Goal: Transaction & Acquisition: Purchase product/service

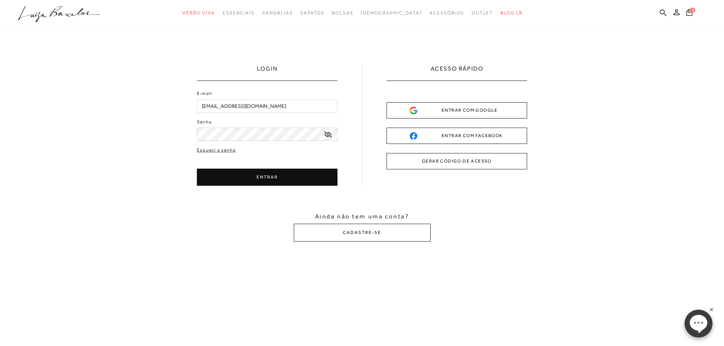
click at [238, 181] on button "ENTRAR" at bounding box center [267, 177] width 141 height 17
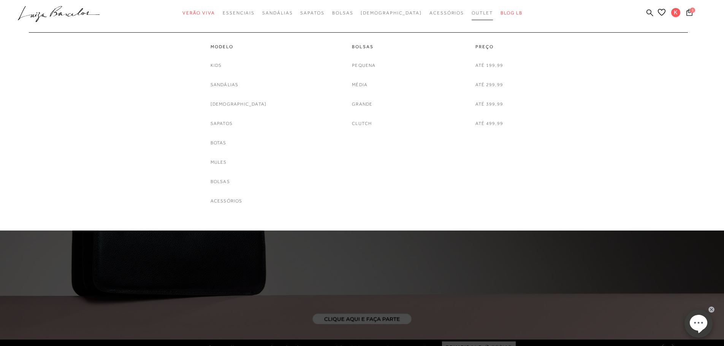
click at [471, 15] on span "Outlet" at bounding box center [481, 12] width 21 height 5
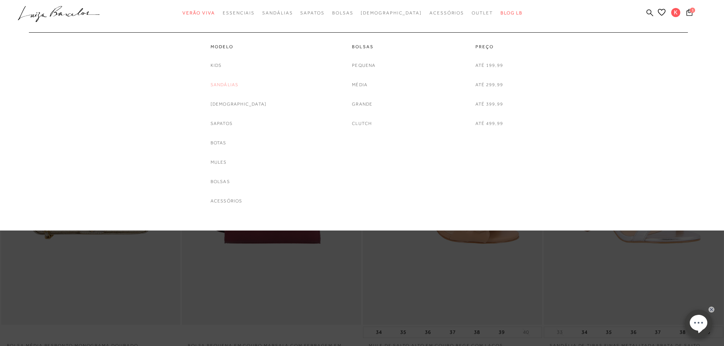
click at [238, 86] on link "Sandálias" at bounding box center [224, 85] width 28 height 8
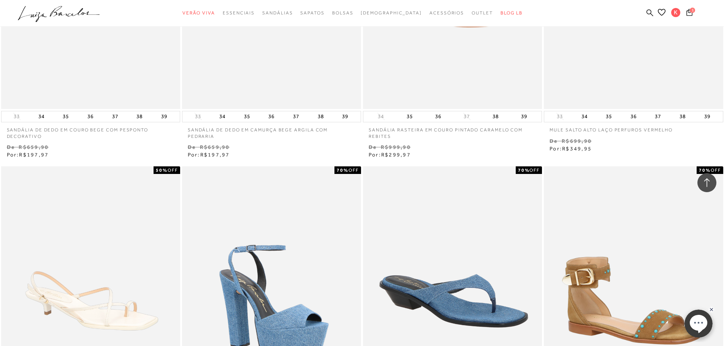
scroll to position [1216, 0]
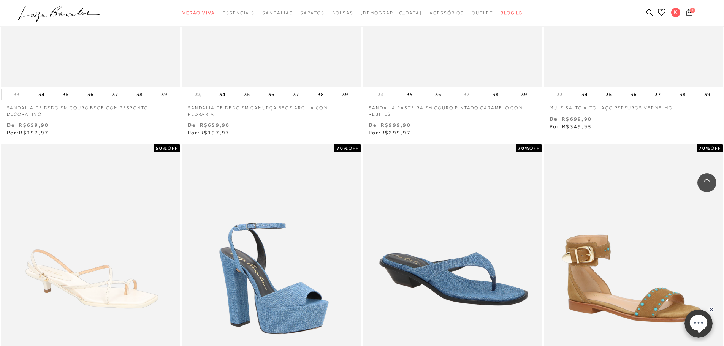
click at [690, 16] on button "1" at bounding box center [689, 13] width 11 height 10
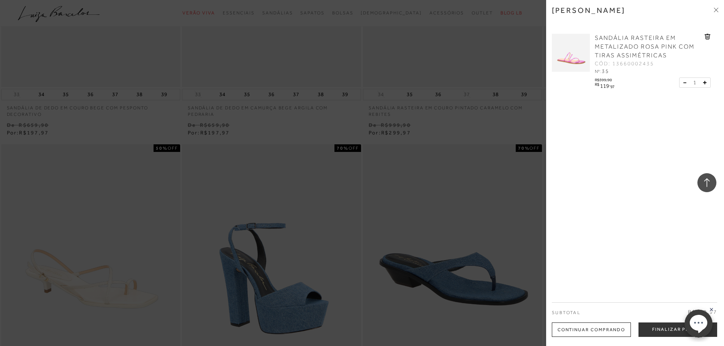
click at [704, 36] on icon at bounding box center [707, 37] width 6 height 6
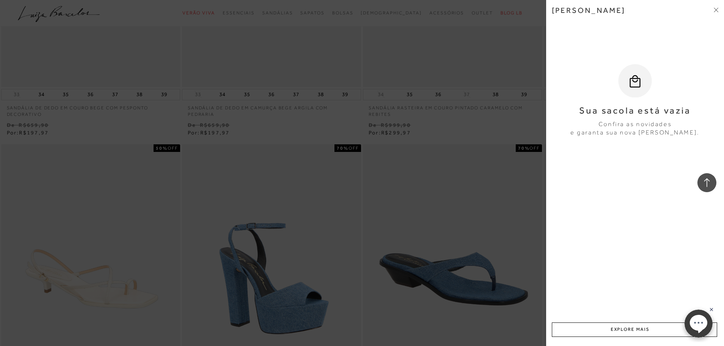
click at [334, 187] on div at bounding box center [362, 173] width 724 height 346
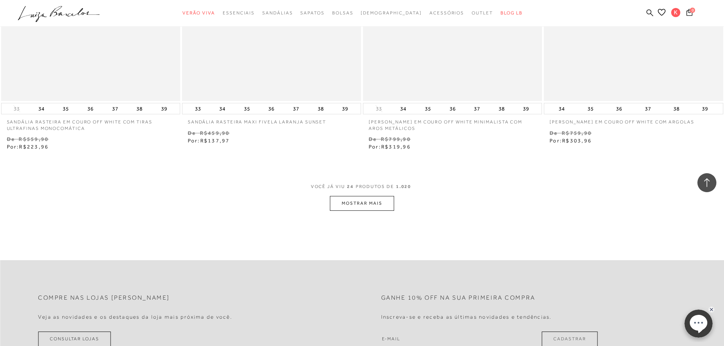
scroll to position [1862, 0]
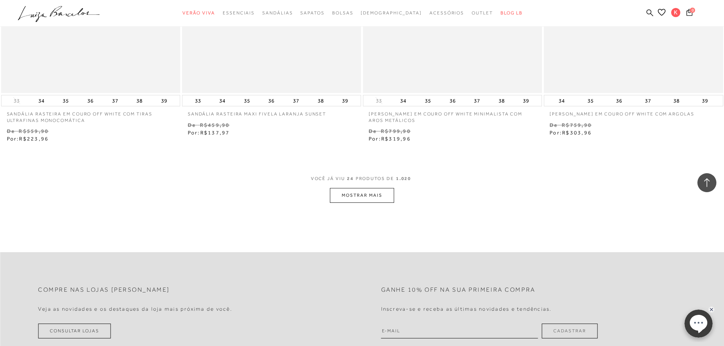
click at [359, 197] on button "MOSTRAR MAIS" at bounding box center [362, 195] width 64 height 15
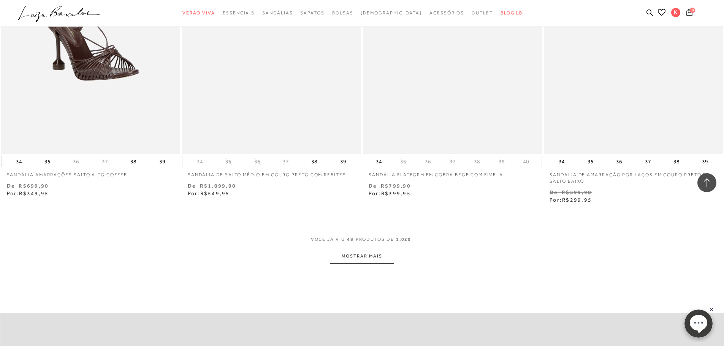
scroll to position [3761, 0]
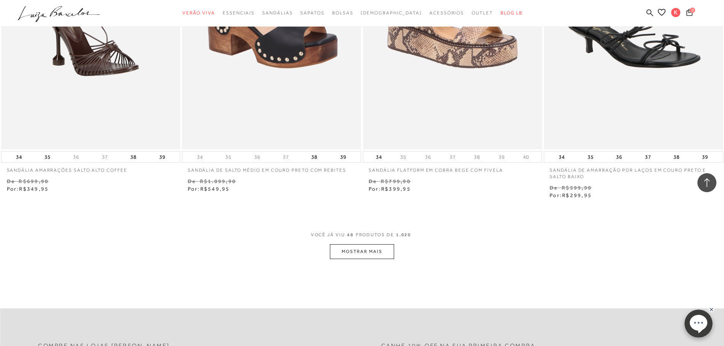
click at [363, 253] on button "MOSTRAR MAIS" at bounding box center [362, 251] width 64 height 15
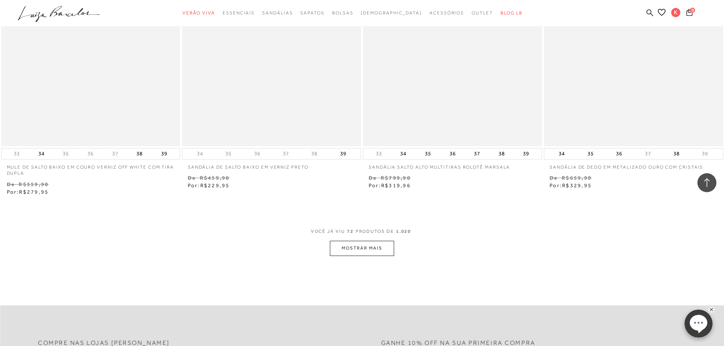
scroll to position [5737, 0]
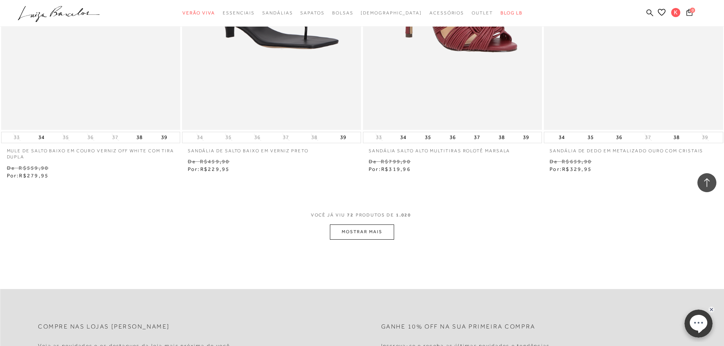
click at [347, 235] on button "MOSTRAR MAIS" at bounding box center [362, 232] width 64 height 15
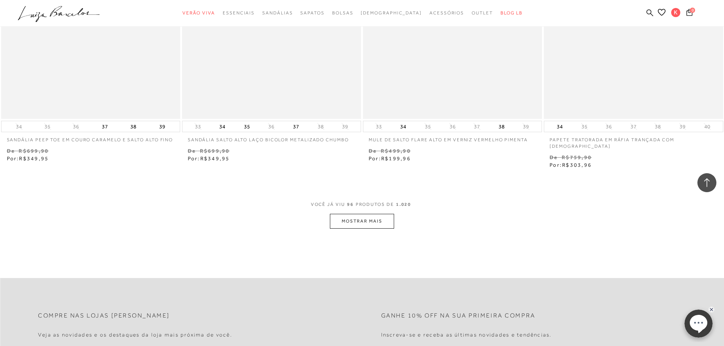
scroll to position [7788, 0]
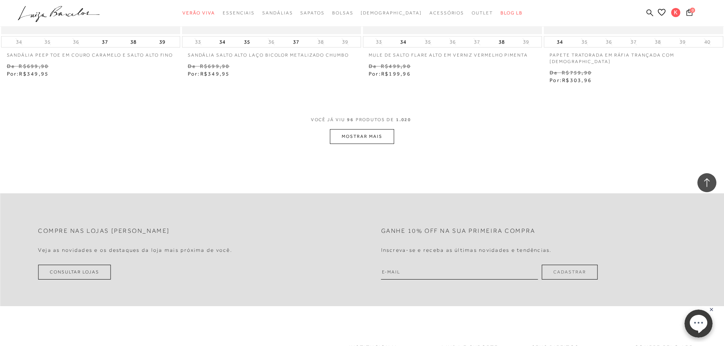
click at [364, 131] on button "MOSTRAR MAIS" at bounding box center [362, 136] width 64 height 15
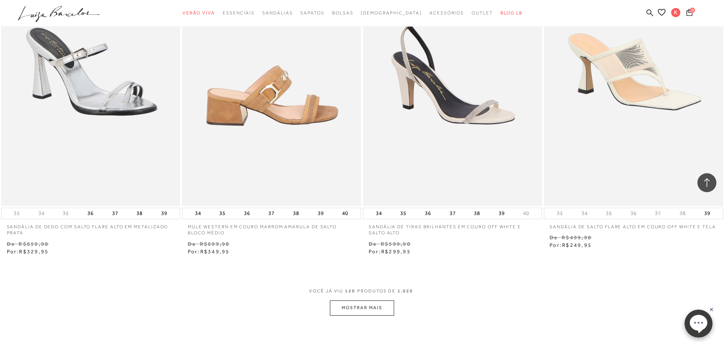
scroll to position [9574, 0]
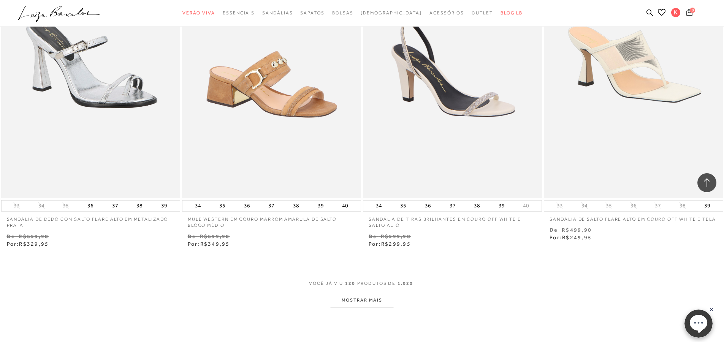
click at [381, 298] on button "MOSTRAR MAIS" at bounding box center [362, 300] width 64 height 15
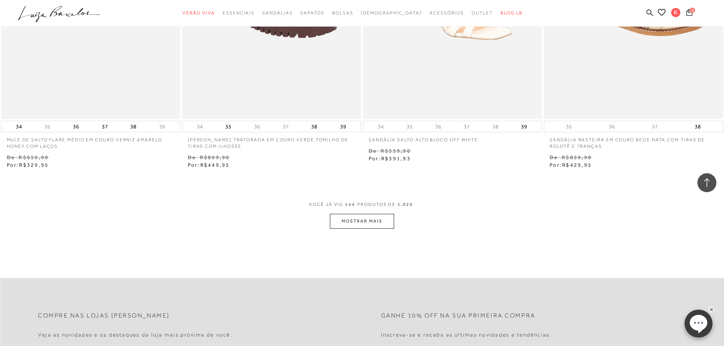
scroll to position [11625, 0]
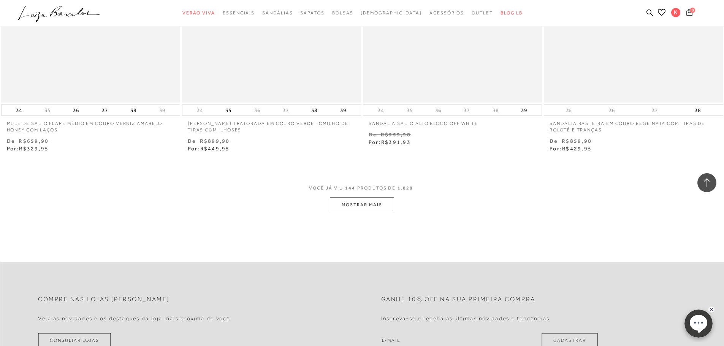
click at [374, 198] on button "MOSTRAR MAIS" at bounding box center [362, 205] width 64 height 15
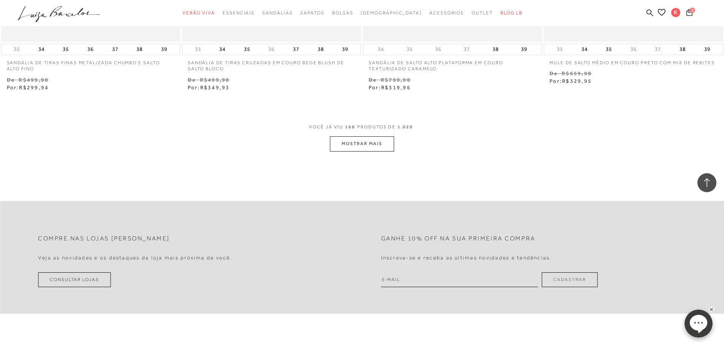
scroll to position [13639, 0]
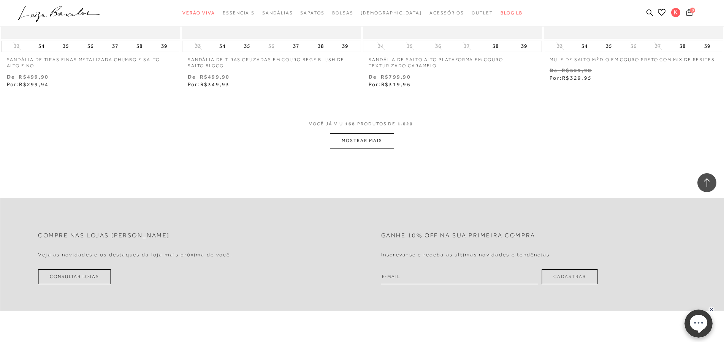
click at [380, 140] on button "MOSTRAR MAIS" at bounding box center [362, 140] width 64 height 15
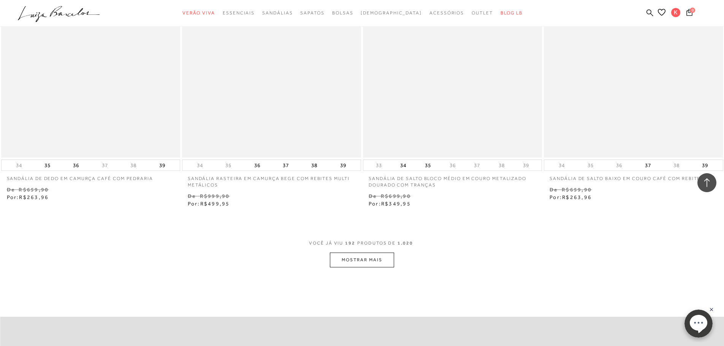
scroll to position [15500, 0]
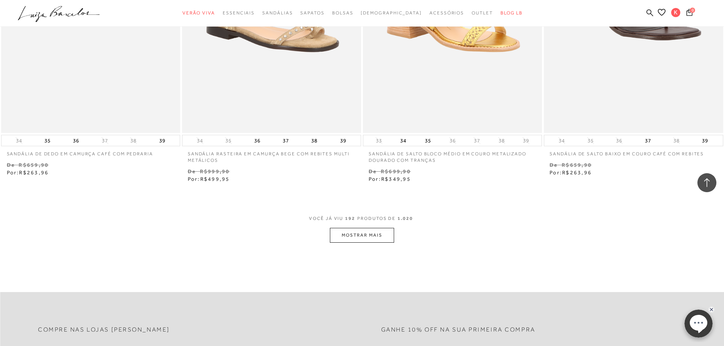
click at [355, 228] on button "MOSTRAR MAIS" at bounding box center [362, 235] width 64 height 15
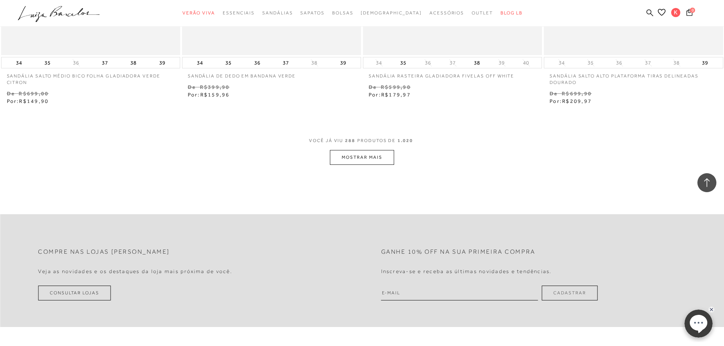
scroll to position [23402, 0]
click at [371, 150] on button "MOSTRAR MAIS" at bounding box center [362, 156] width 64 height 15
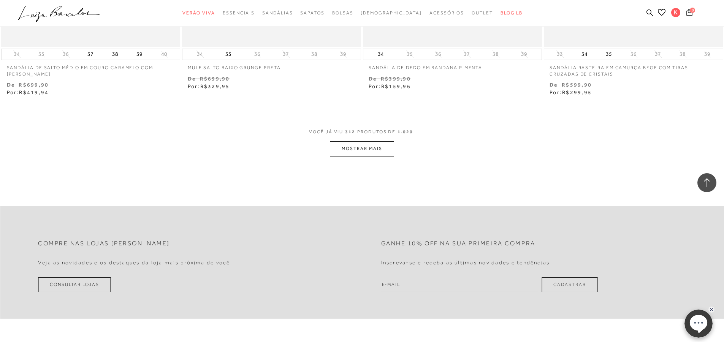
scroll to position [25378, 0]
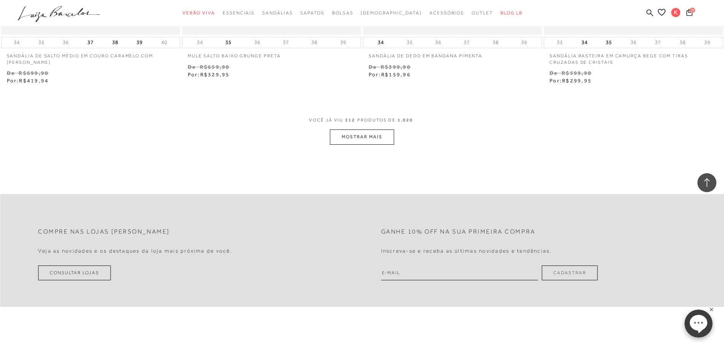
click at [375, 135] on button "MOSTRAR MAIS" at bounding box center [362, 137] width 64 height 15
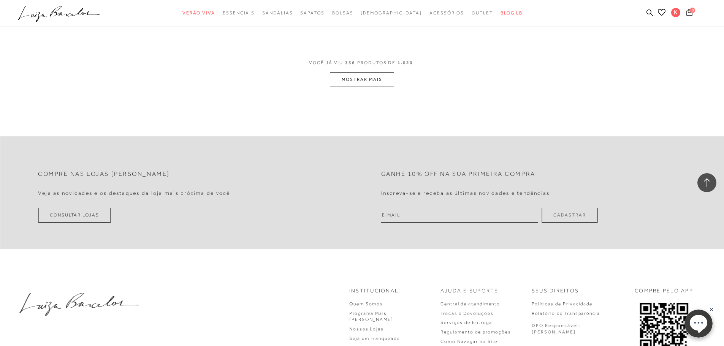
click at [375, 73] on button "MOSTRAR MAIS" at bounding box center [362, 79] width 64 height 15
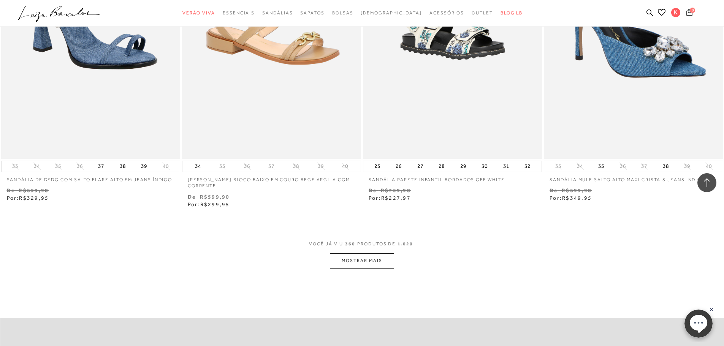
scroll to position [29215, 0]
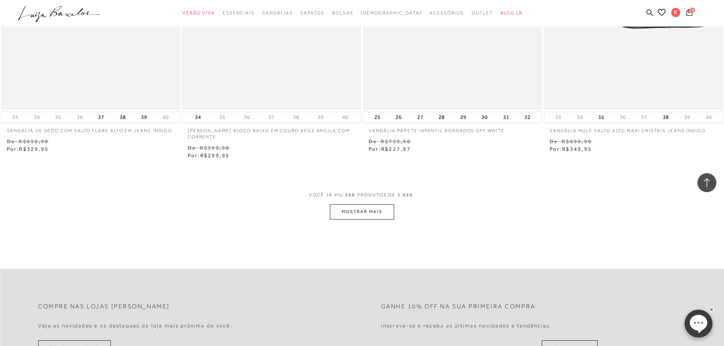
click at [354, 211] on button "MOSTRAR MAIS" at bounding box center [362, 211] width 64 height 15
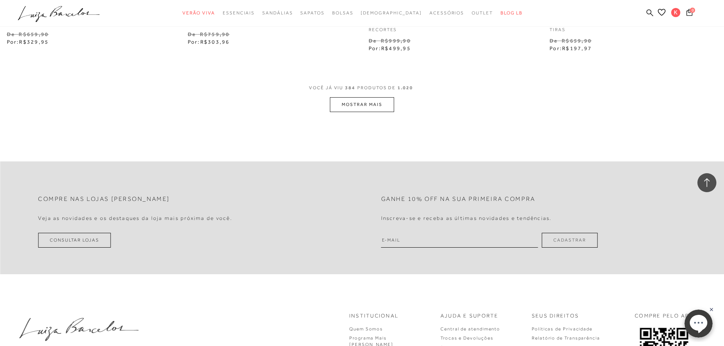
scroll to position [31304, 0]
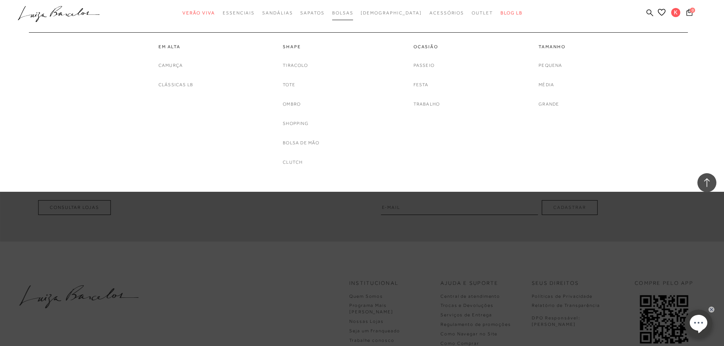
click at [351, 13] on span "Bolsas" at bounding box center [342, 12] width 21 height 5
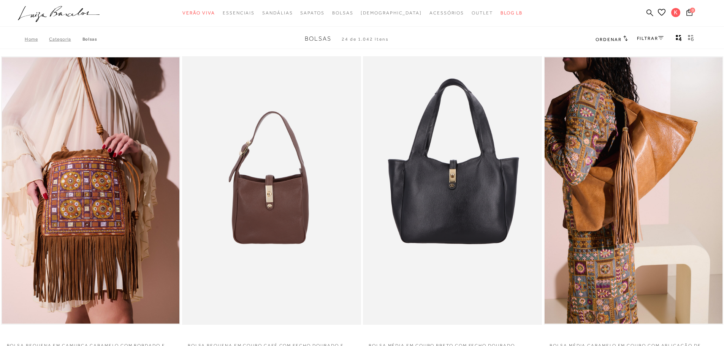
click at [601, 40] on span "Ordenar" at bounding box center [608, 39] width 26 height 5
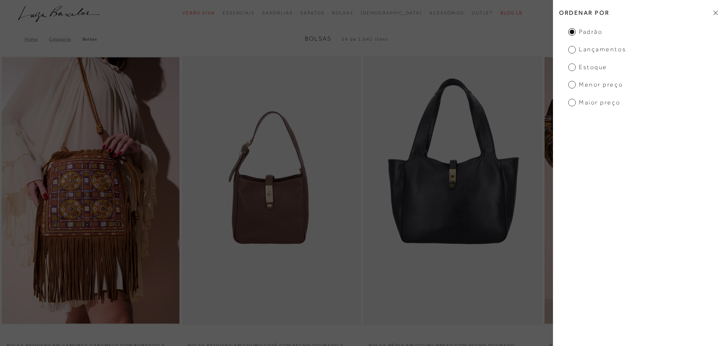
click at [573, 84] on span "Menor preço" at bounding box center [595, 85] width 55 height 8
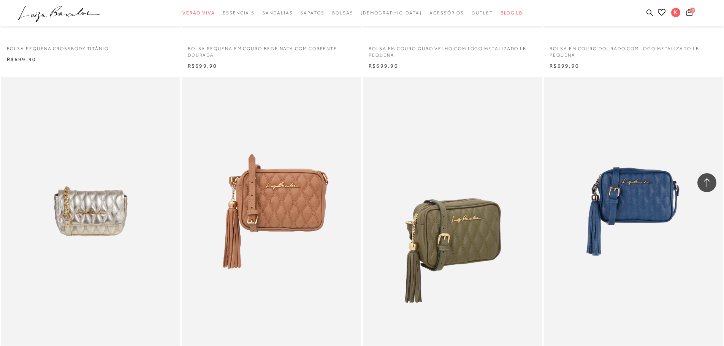
scroll to position [1596, 0]
